Goal: Information Seeking & Learning: Learn about a topic

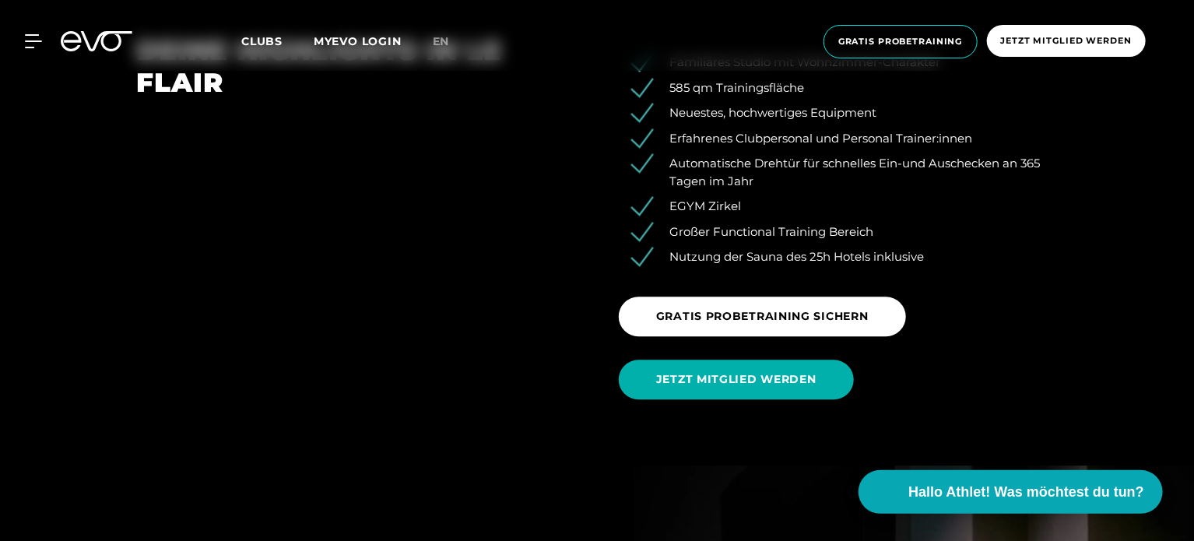
scroll to position [1882, 0]
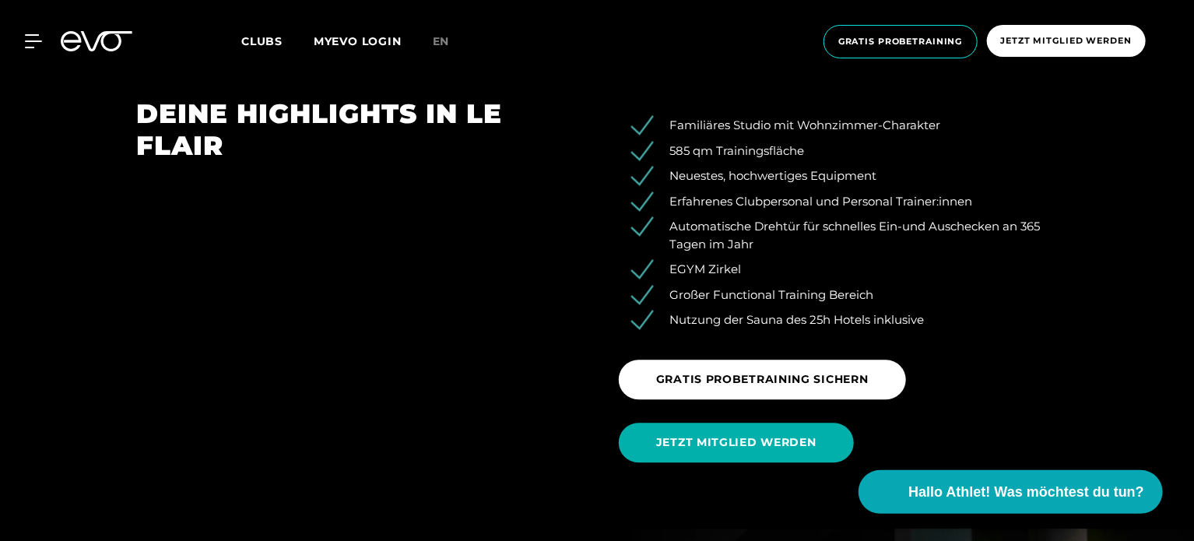
click at [423, 279] on div "DEINE HIGHLIGHTS IN LE FLAIR" at bounding box center [355, 286] width 483 height 376
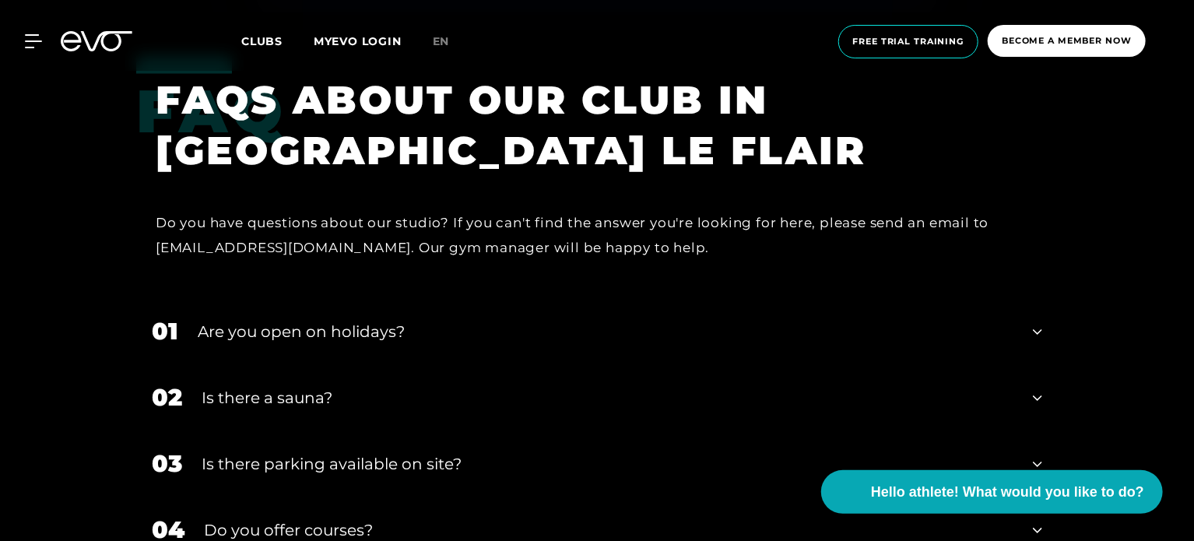
scroll to position [4492, 0]
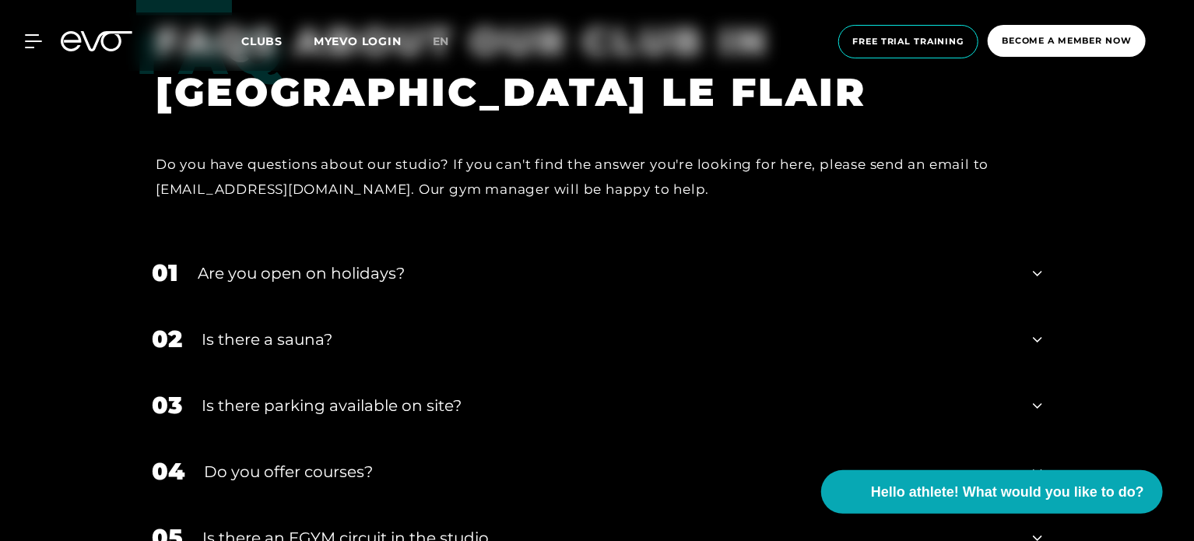
click at [302, 270] on font "Are you open on holidays?" at bounding box center [301, 273] width 207 height 19
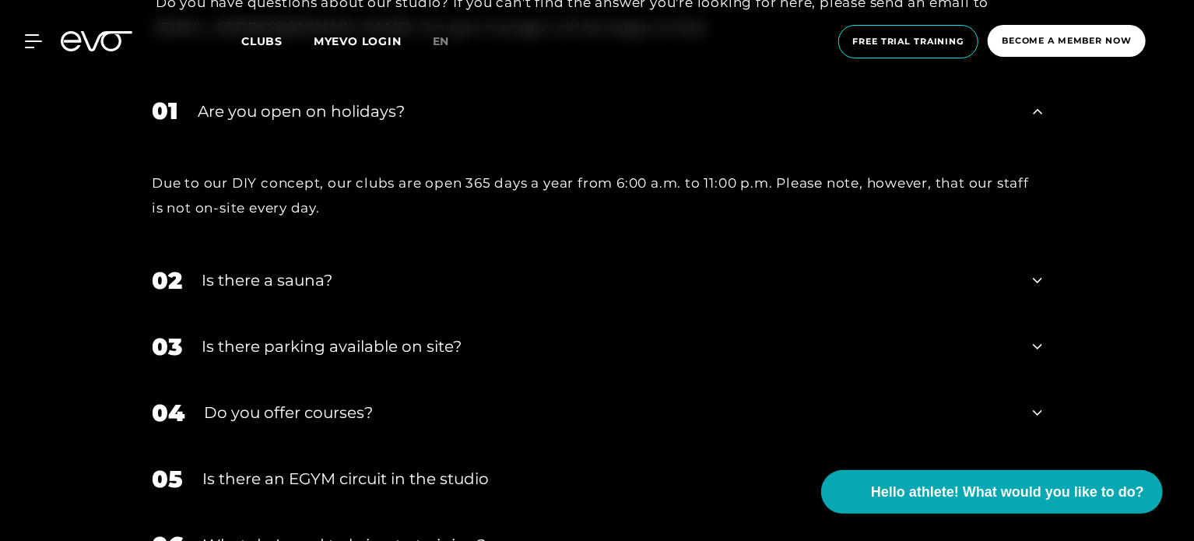
scroll to position [4654, 0]
click at [302, 271] on font "Is there a sauna?" at bounding box center [267, 280] width 131 height 19
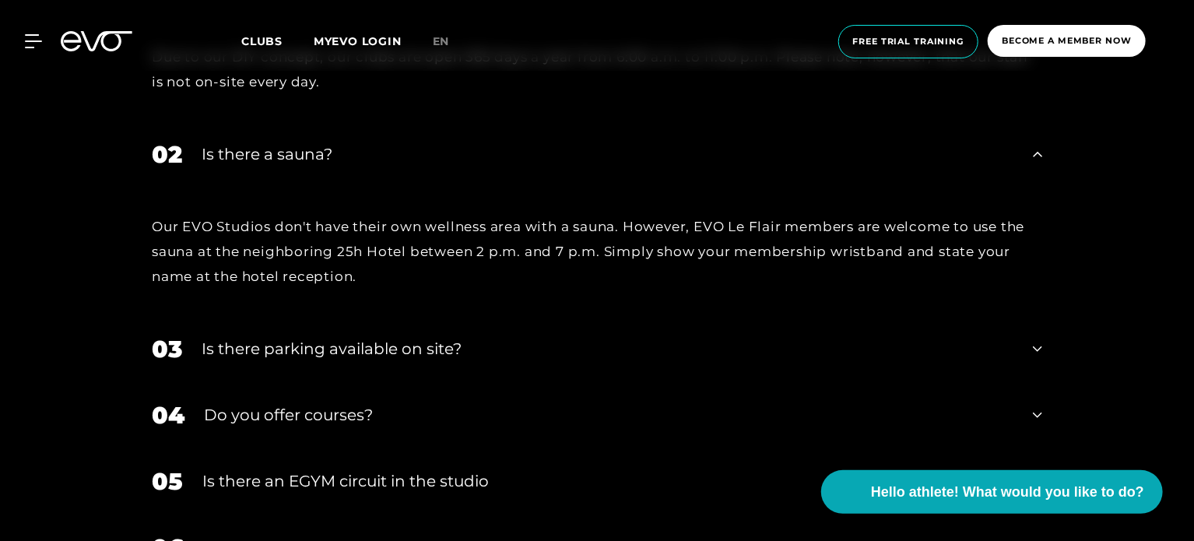
scroll to position [4782, 0]
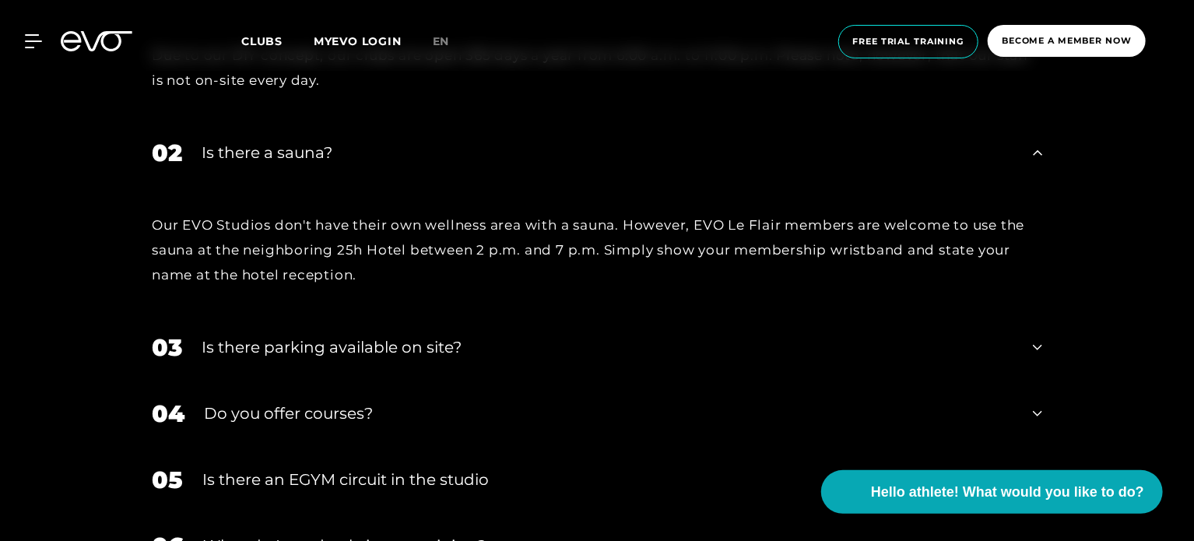
click at [249, 270] on font "Our EVO Studios don't have their own wellness area with a sauna. However, EVO L…" at bounding box center [588, 250] width 873 height 66
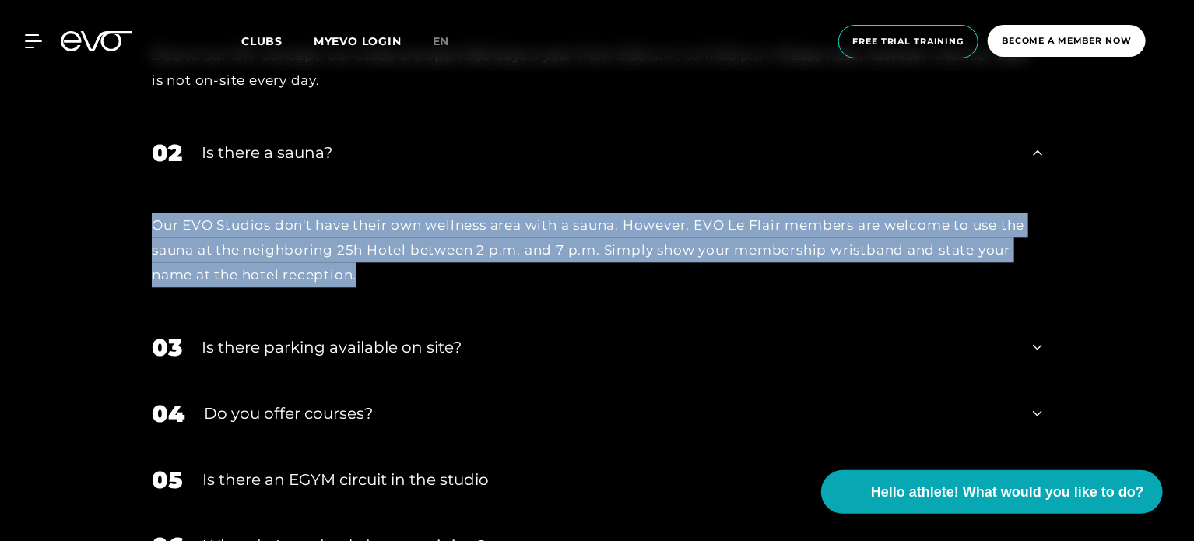
drag, startPoint x: 249, startPoint y: 270, endPoint x: 255, endPoint y: 251, distance: 20.2
click at [255, 251] on font "Our EVO Studios don't have their own wellness area with a sauna. However, EVO L…" at bounding box center [588, 250] width 873 height 66
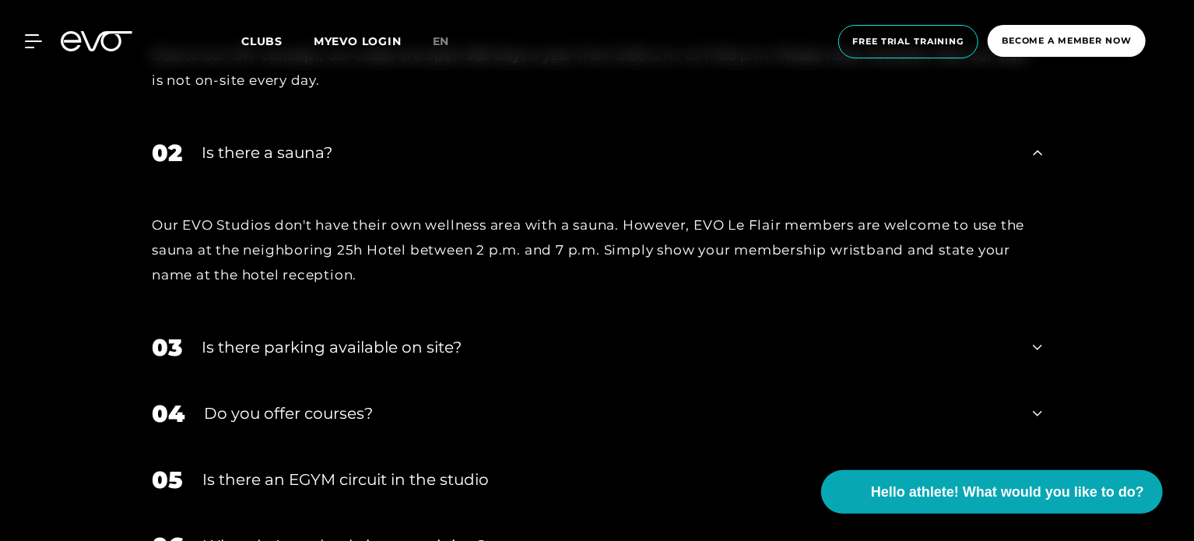
click at [371, 341] on font "Is there parking available on site?" at bounding box center [332, 347] width 260 height 19
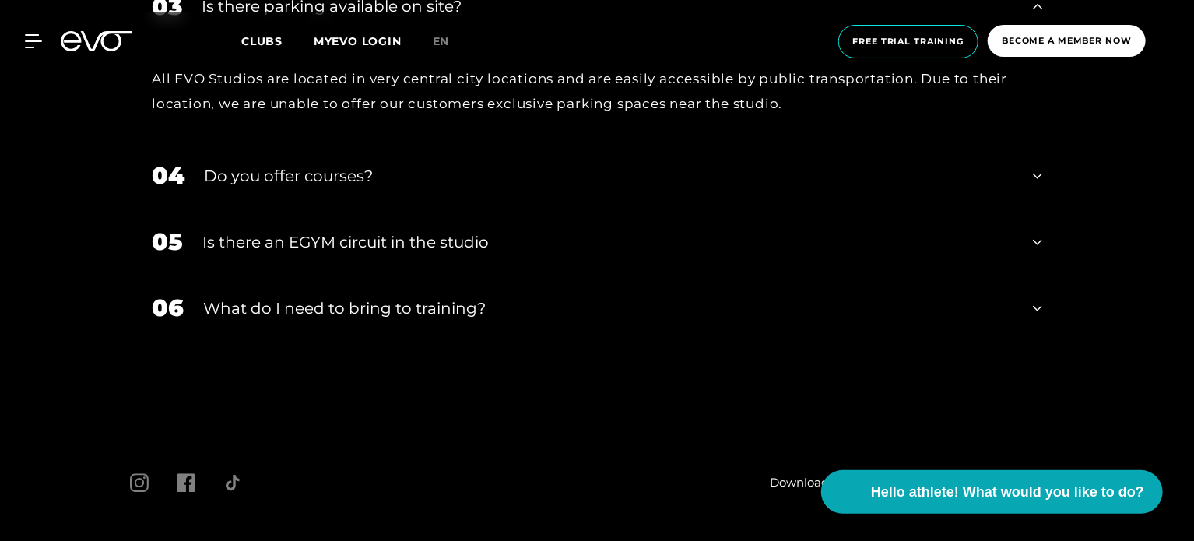
scroll to position [5124, 0]
click at [272, 188] on div "04 Do you offer courses?" at bounding box center [597, 175] width 922 height 66
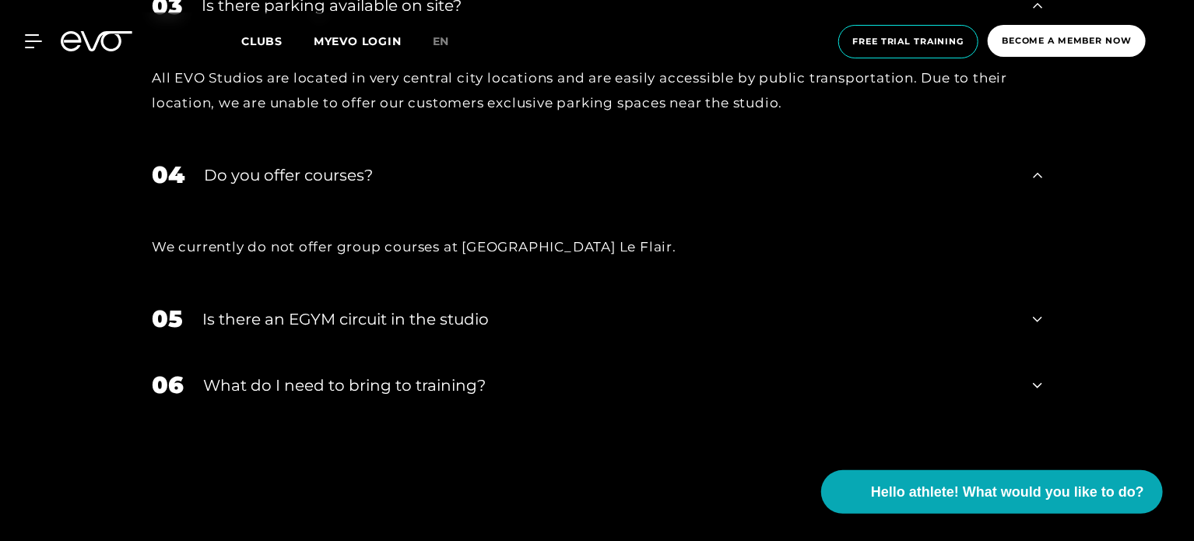
click at [377, 312] on font "Is there an EGYM circuit in the studio" at bounding box center [345, 319] width 286 height 19
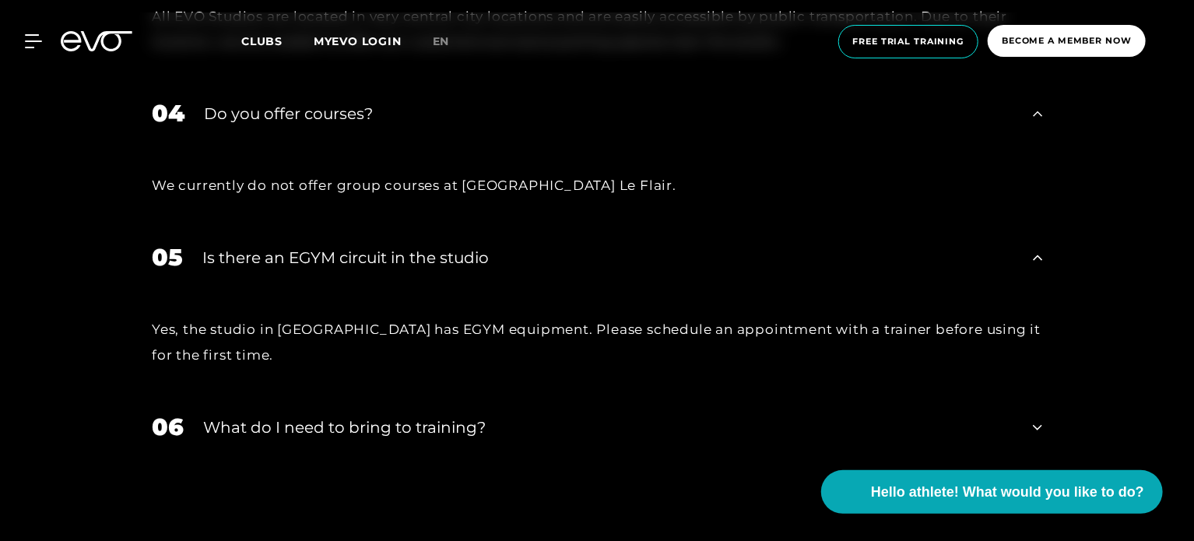
scroll to position [5362, 0]
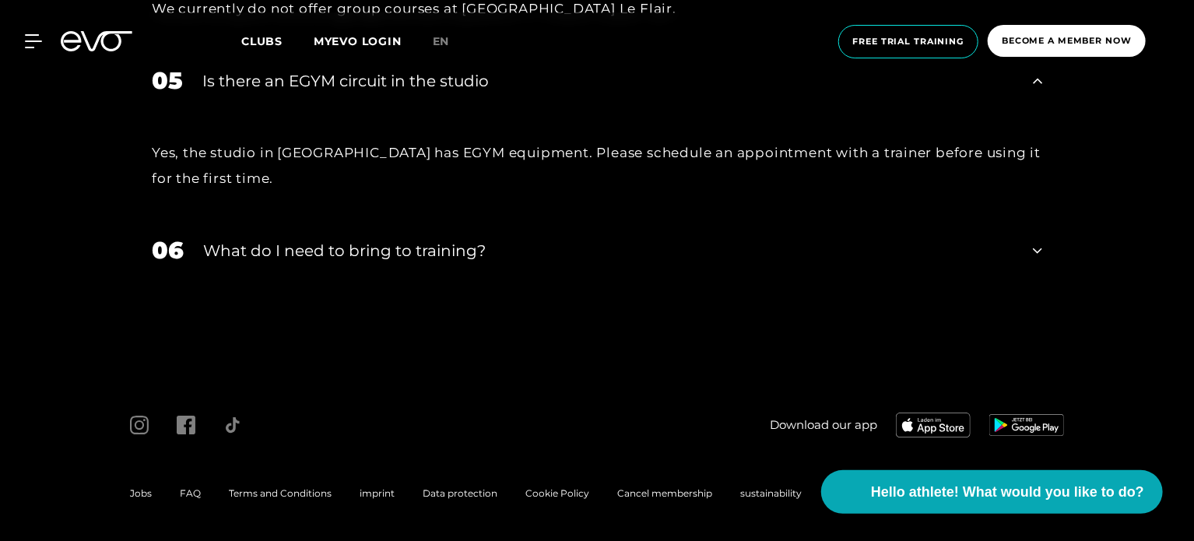
click at [390, 244] on font "What do I need to bring to training?" at bounding box center [344, 250] width 283 height 19
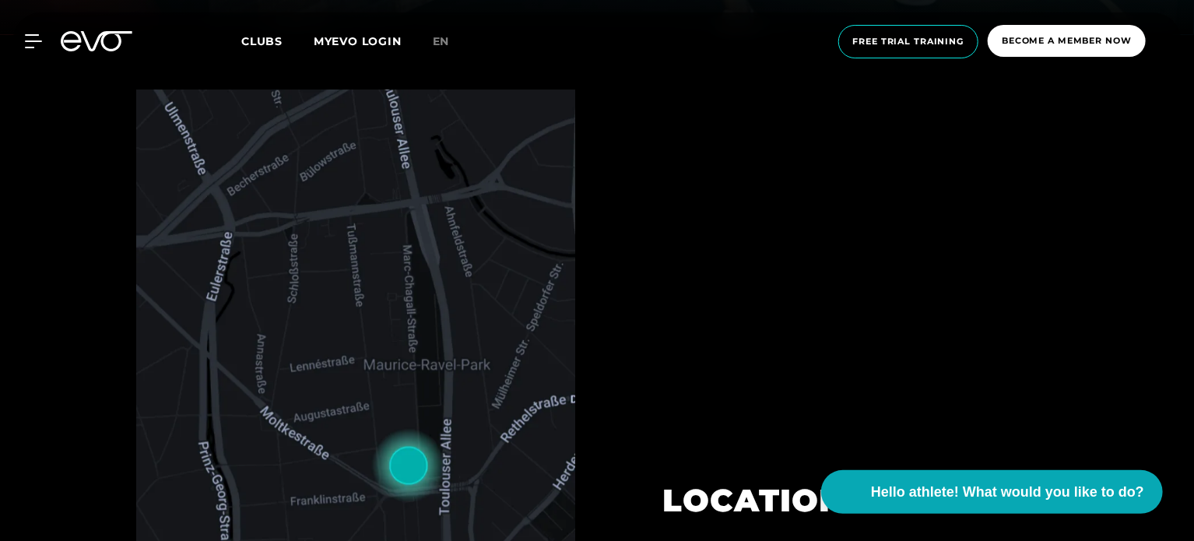
scroll to position [0, 0]
